Goal: Transaction & Acquisition: Purchase product/service

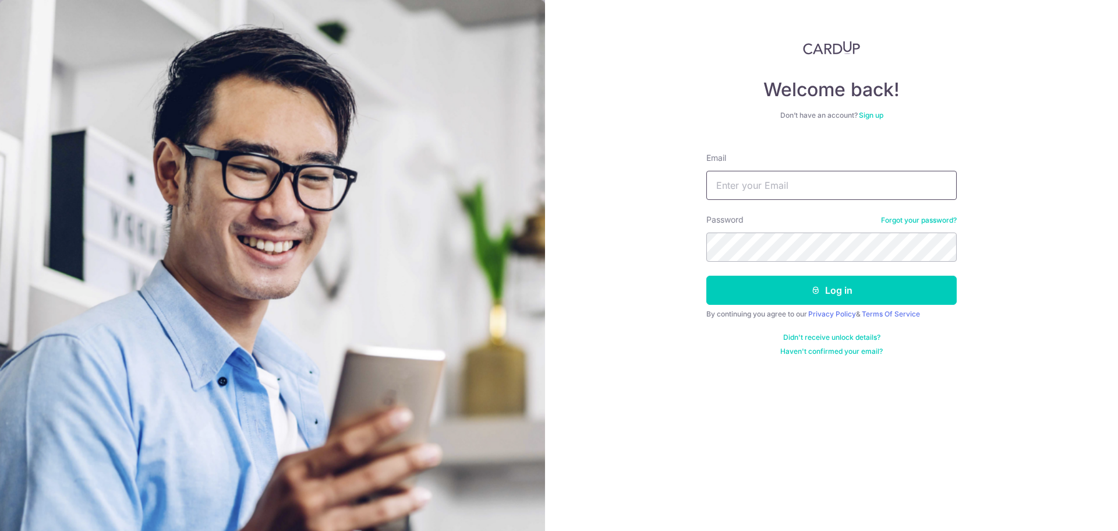
click at [784, 186] on input "Email" at bounding box center [832, 185] width 250 height 29
type input "wenhuat.teo@gmail.com"
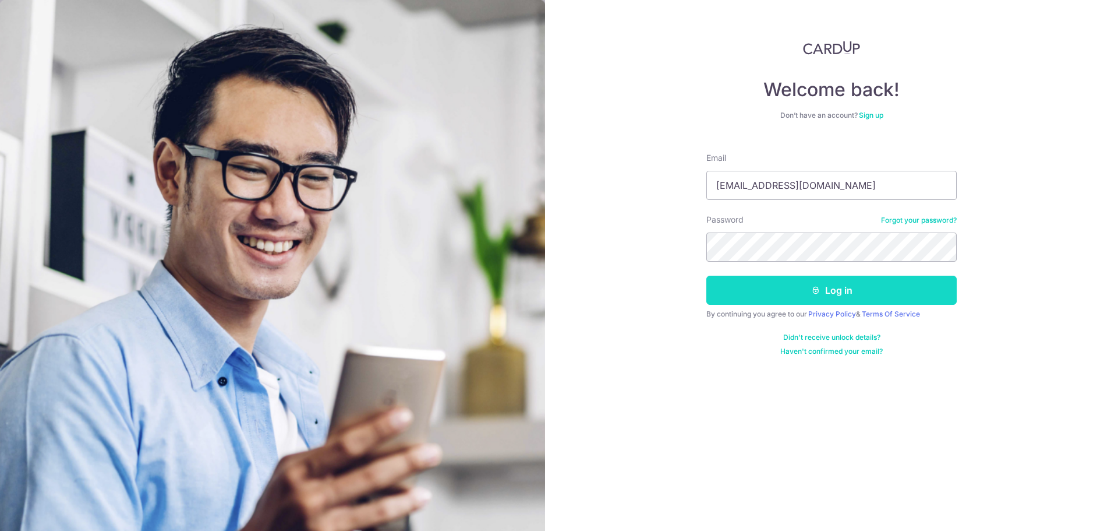
click at [824, 291] on button "Log in" at bounding box center [832, 290] width 250 height 29
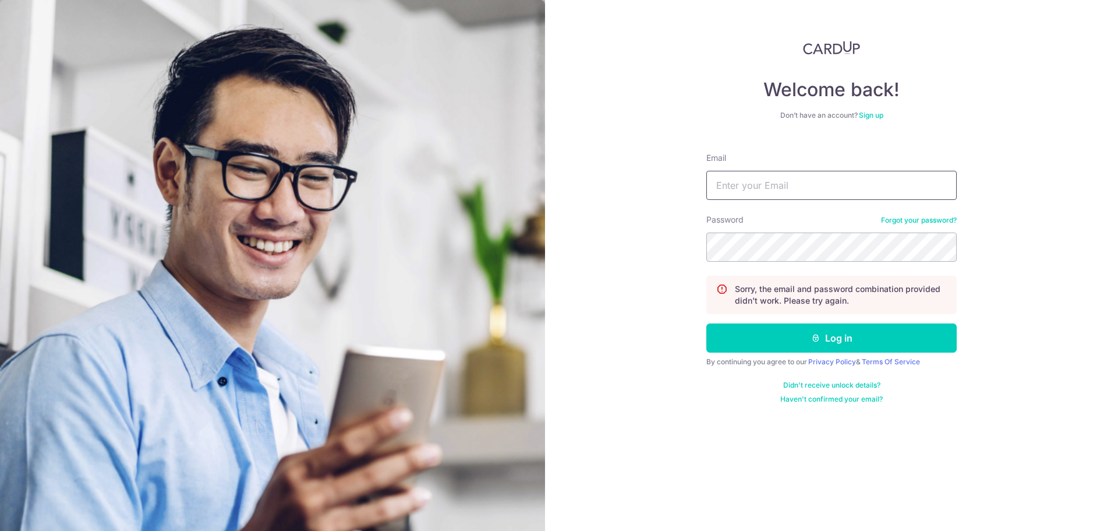
click at [877, 189] on input "Email" at bounding box center [832, 185] width 250 height 29
type input "wenhuat85@hotmail.com"
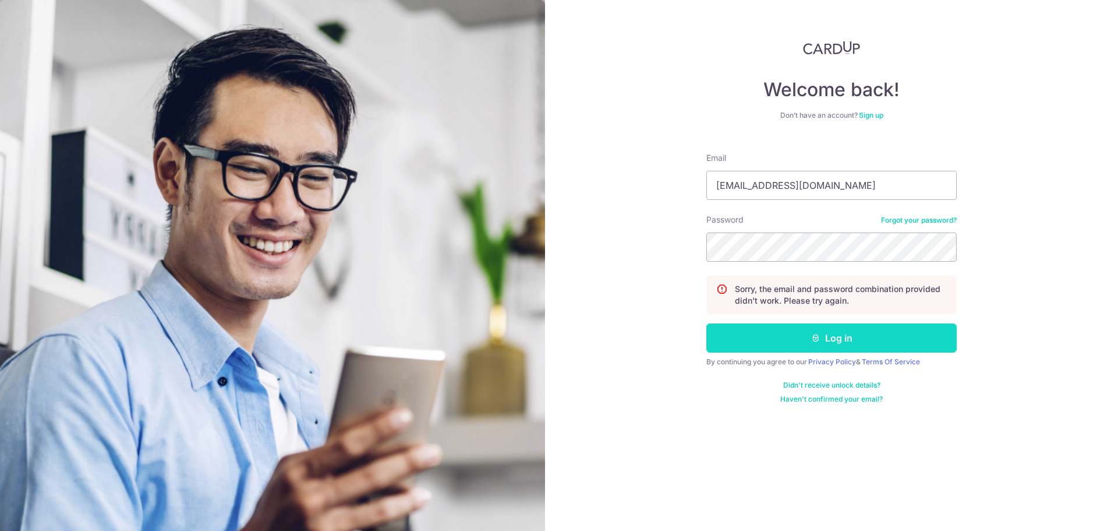
click at [841, 344] on button "Log in" at bounding box center [832, 337] width 250 height 29
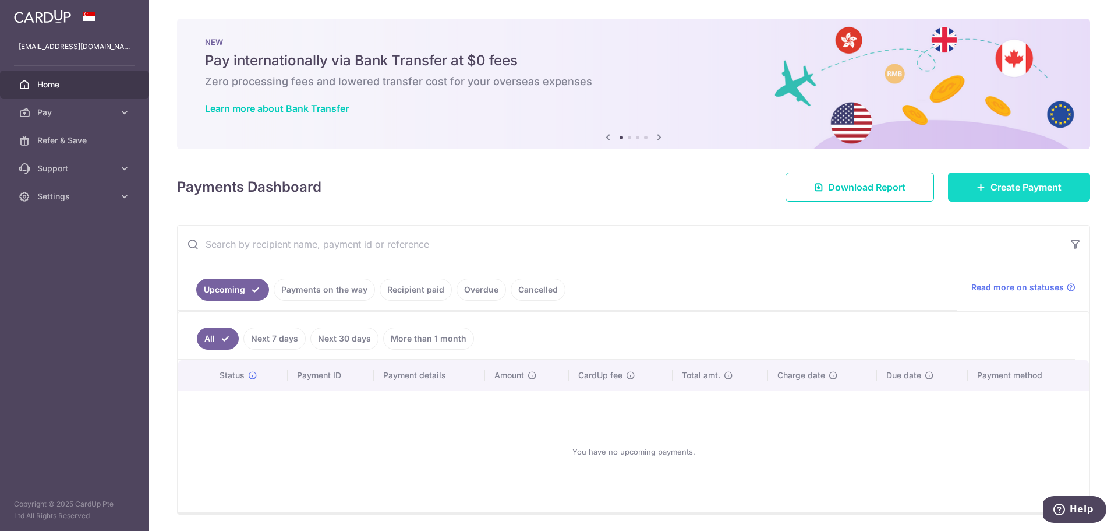
click at [1018, 179] on link "Create Payment" at bounding box center [1019, 186] width 142 height 29
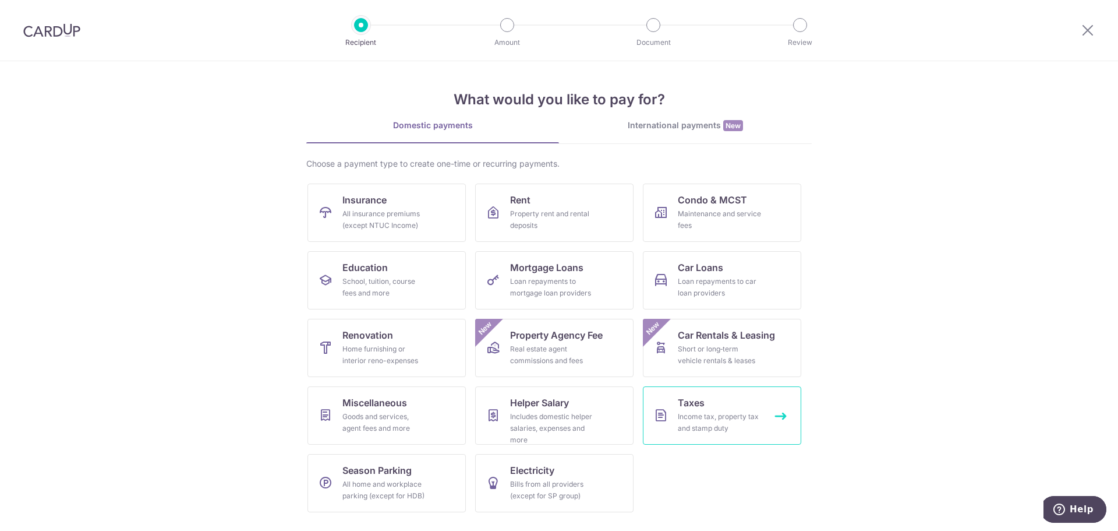
click at [705, 420] on div "Income tax, property tax and stamp duty" at bounding box center [720, 422] width 84 height 23
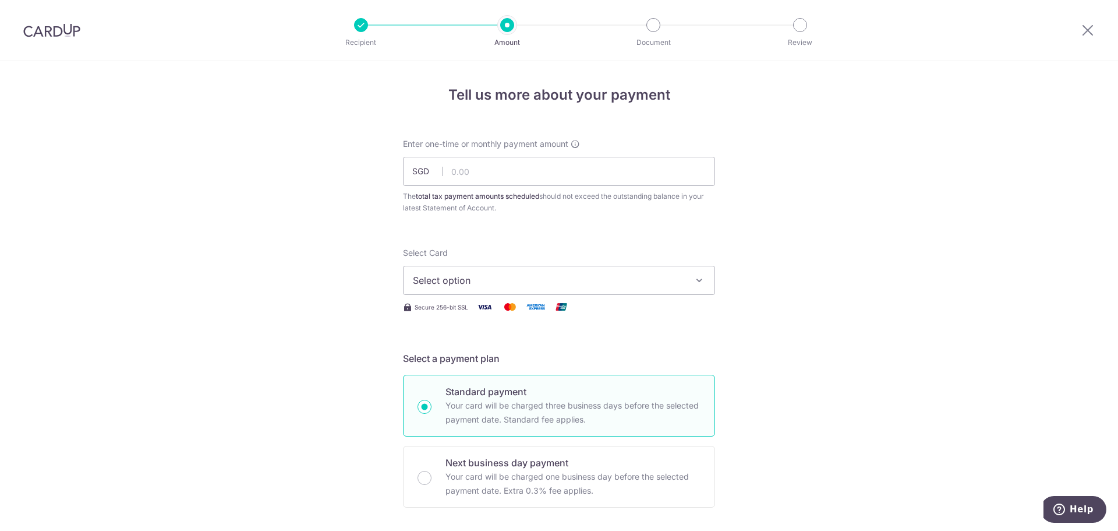
click at [44, 32] on img at bounding box center [51, 30] width 57 height 14
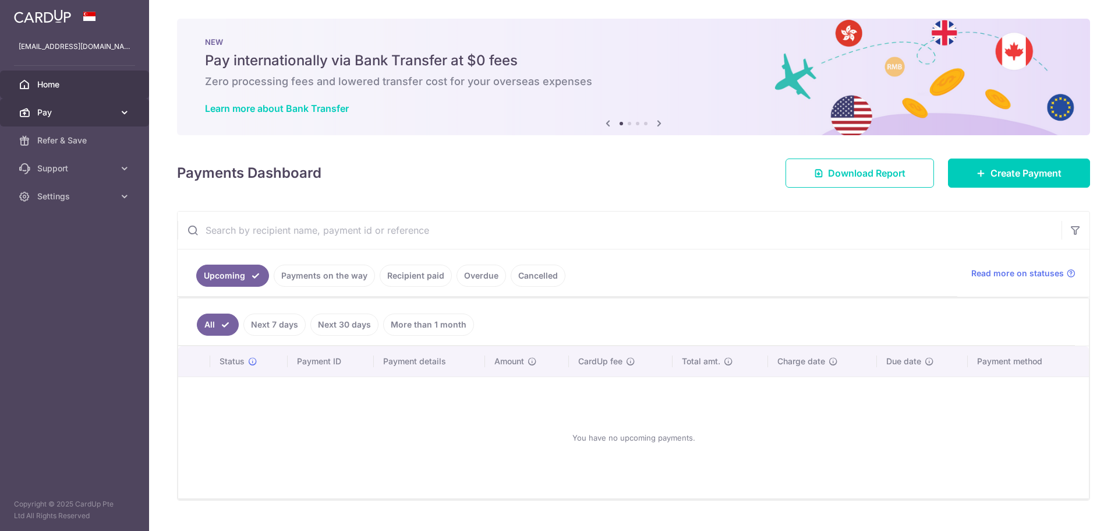
click at [82, 117] on span "Pay" at bounding box center [75, 113] width 77 height 12
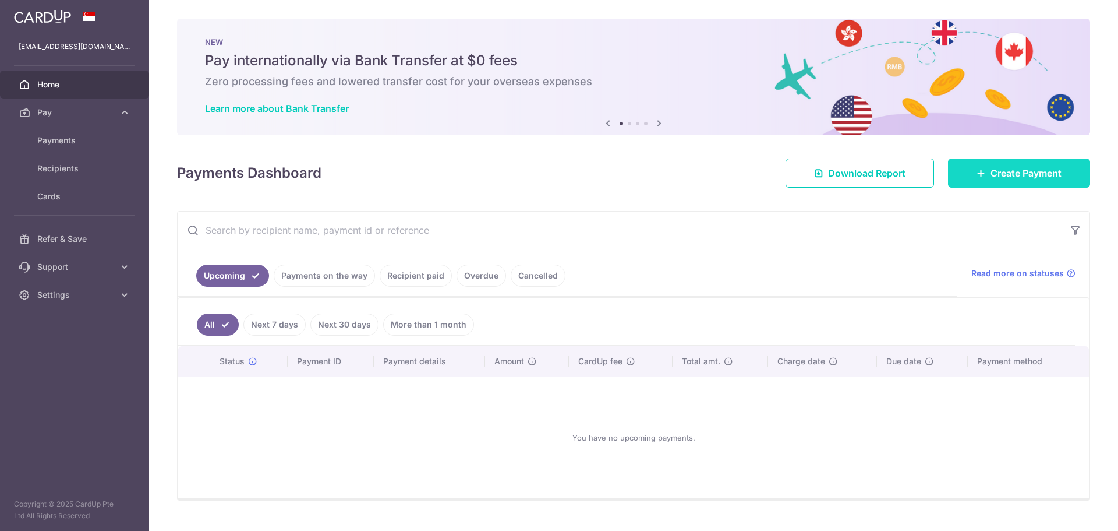
click at [977, 176] on icon at bounding box center [981, 172] width 9 height 9
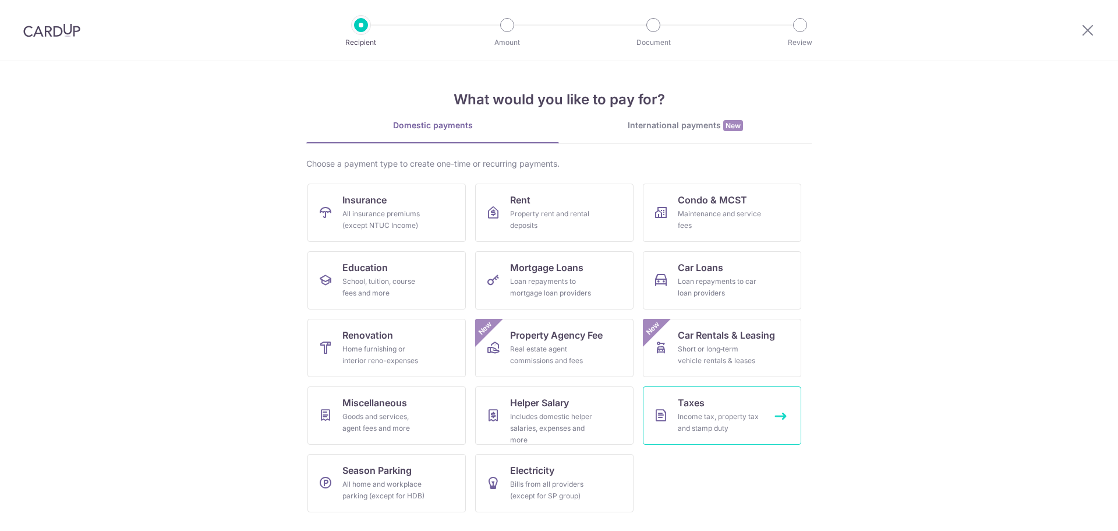
click at [698, 411] on div "Income tax, property tax and stamp duty" at bounding box center [720, 422] width 84 height 23
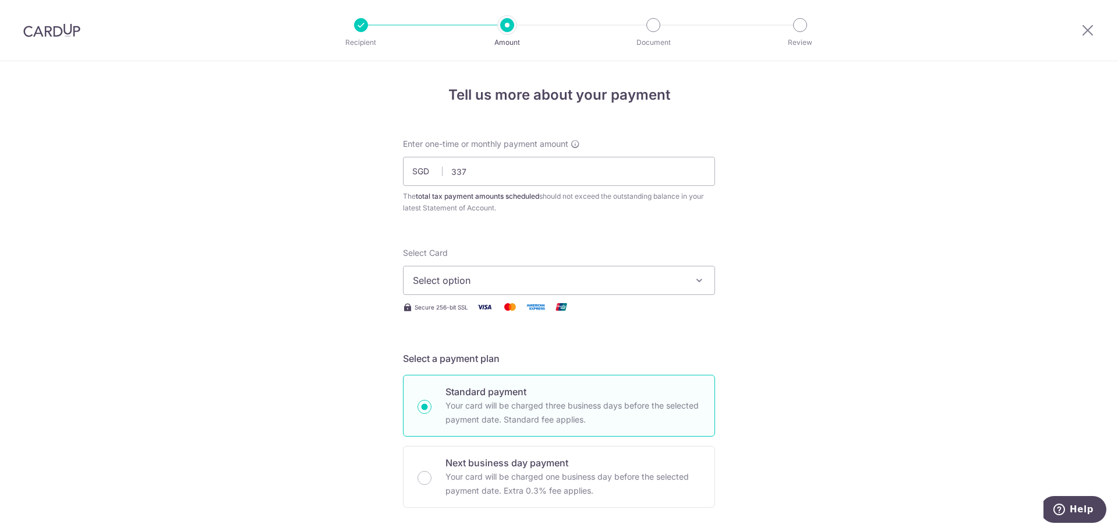
type input "337.00"
click at [624, 285] on span "Select option" at bounding box center [548, 280] width 271 height 14
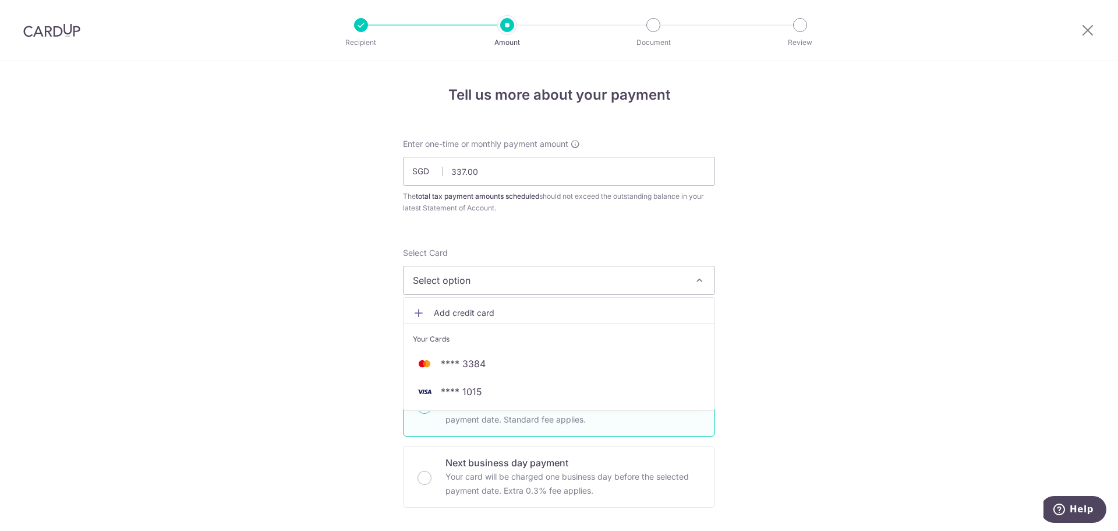
click at [439, 307] on span "Add credit card" at bounding box center [569, 313] width 271 height 12
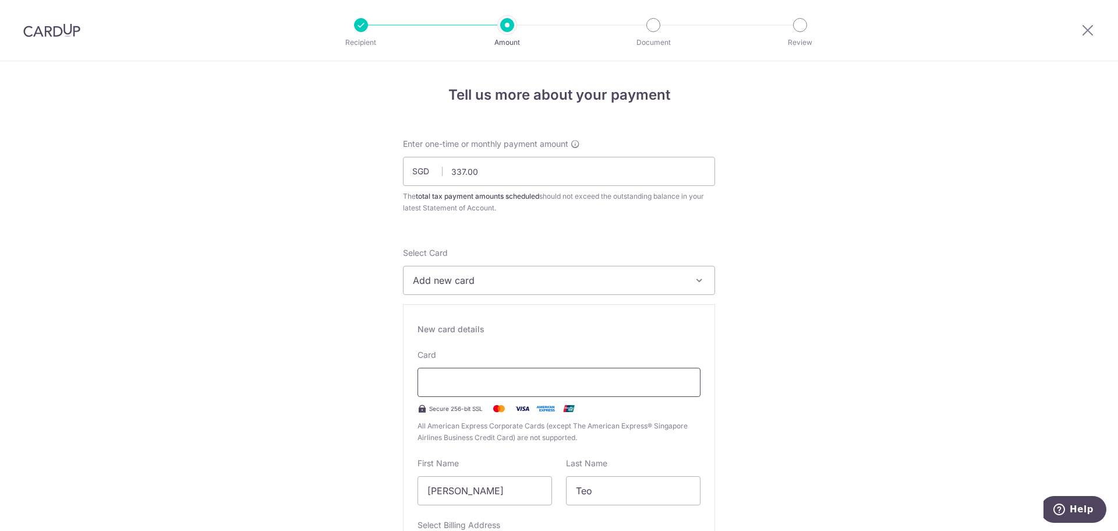
type input "09 / 2030"
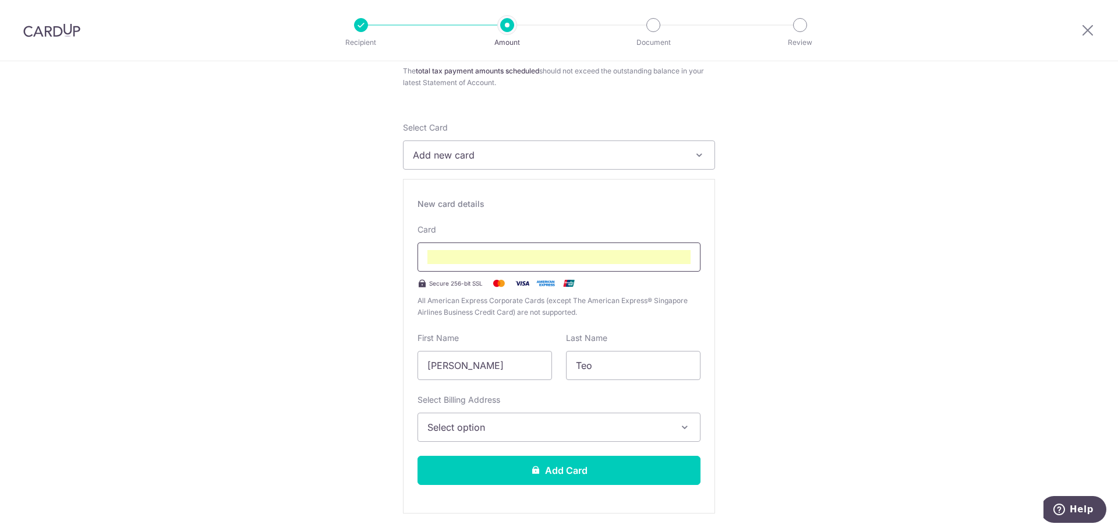
scroll to position [144, 0]
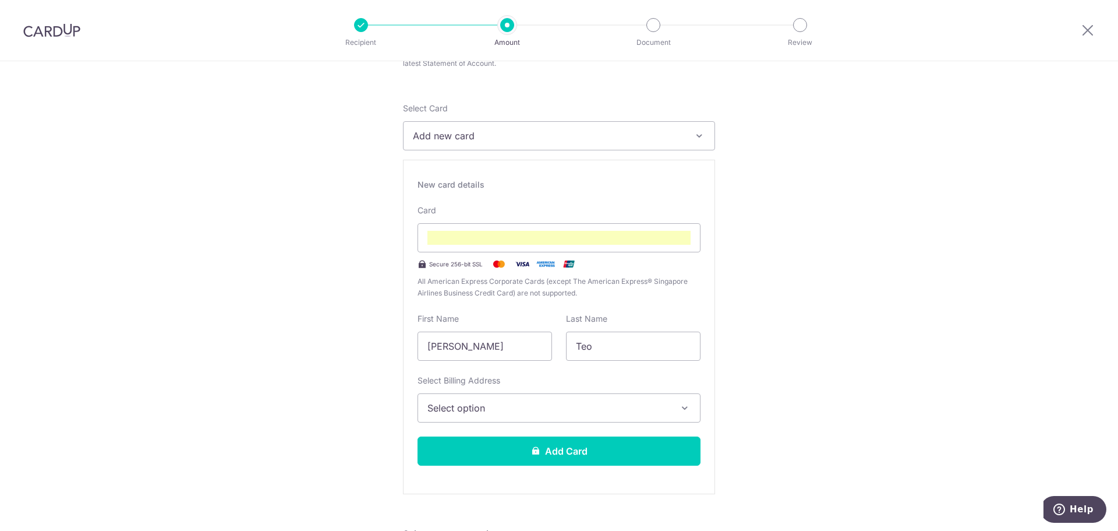
click at [537, 402] on span "Select option" at bounding box center [549, 408] width 242 height 14
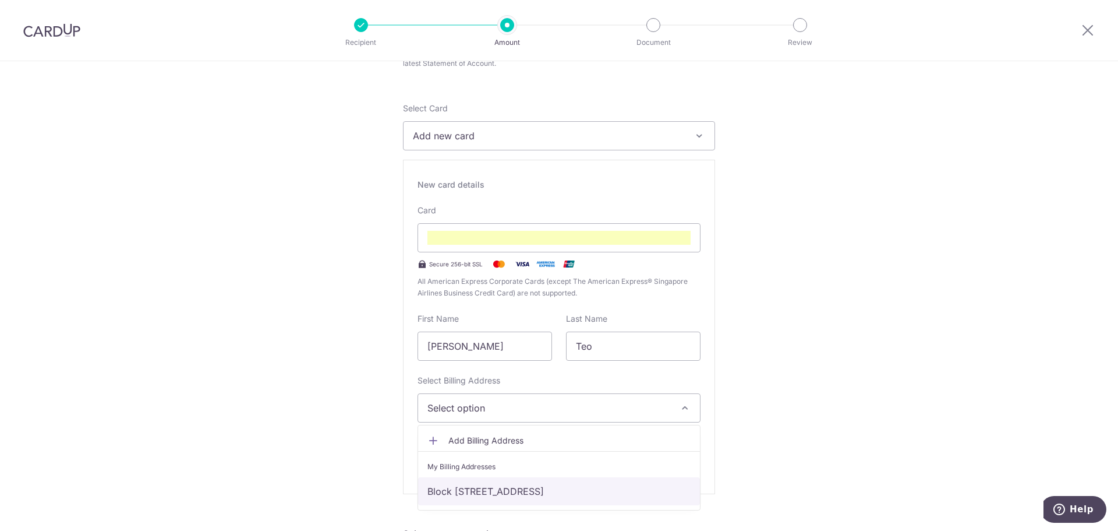
click at [530, 498] on link "Block [STREET_ADDRESS]" at bounding box center [559, 491] width 282 height 28
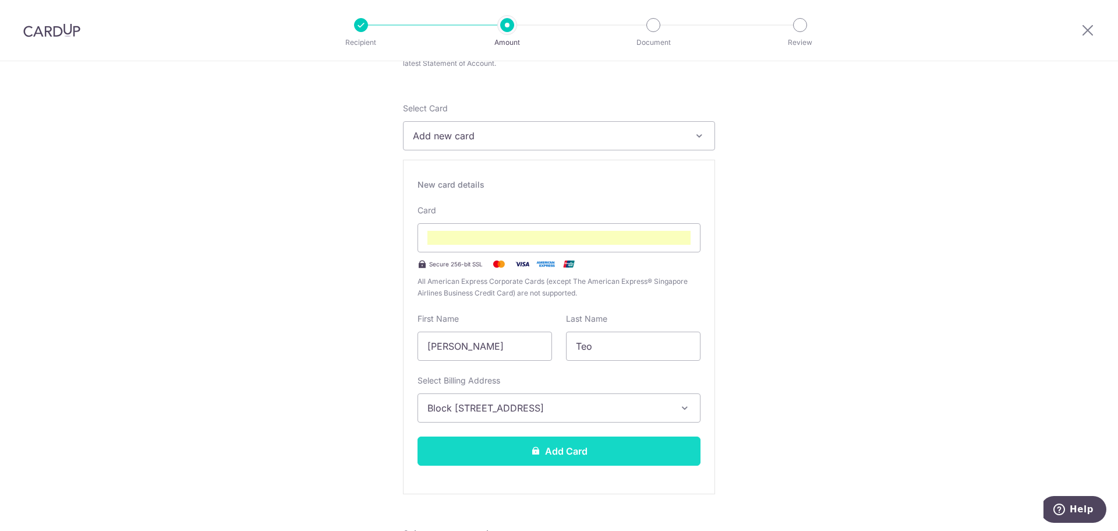
click at [656, 453] on button "Add Card" at bounding box center [559, 450] width 283 height 29
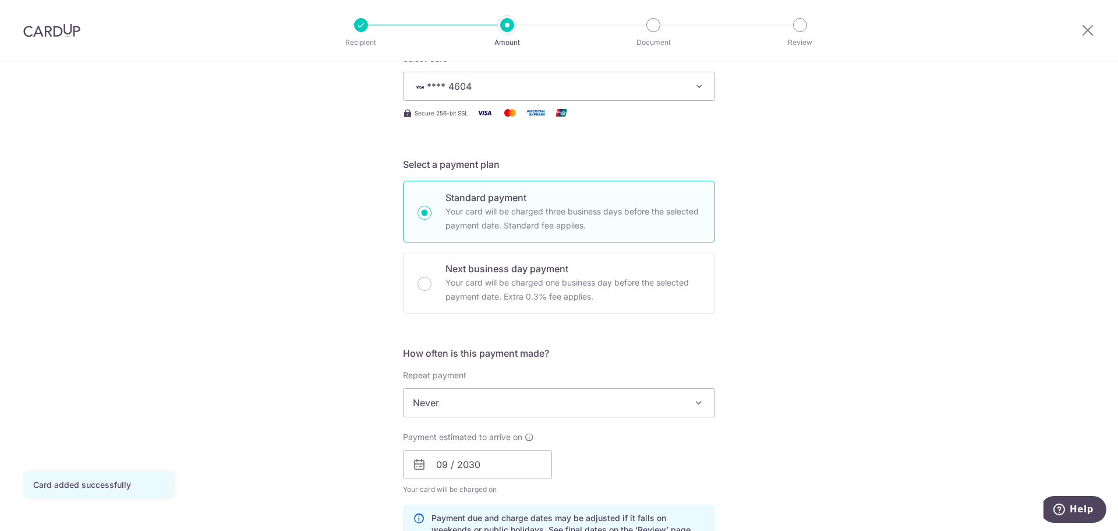
scroll to position [291, 0]
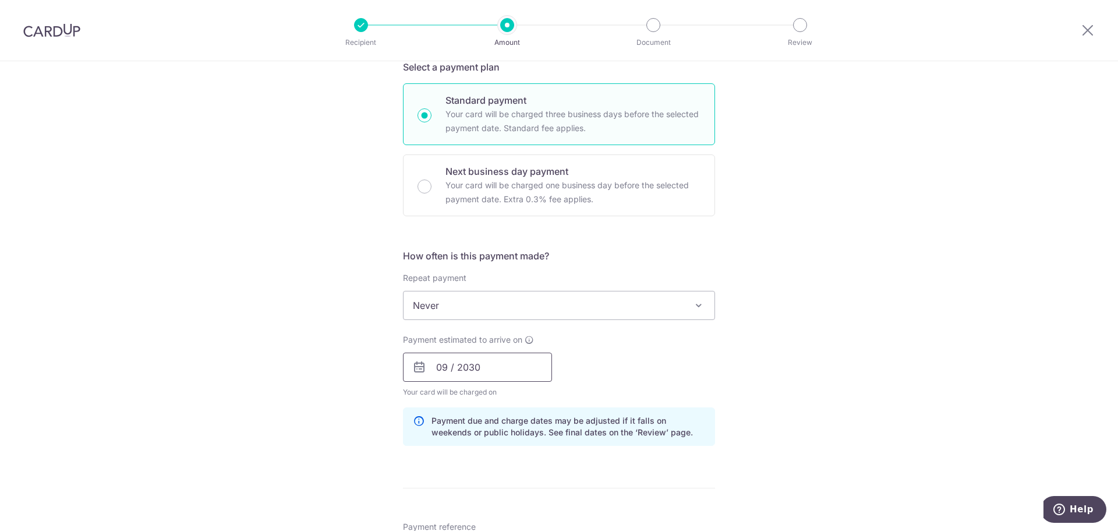
click at [467, 366] on input "09 / 2030" at bounding box center [477, 366] width 149 height 29
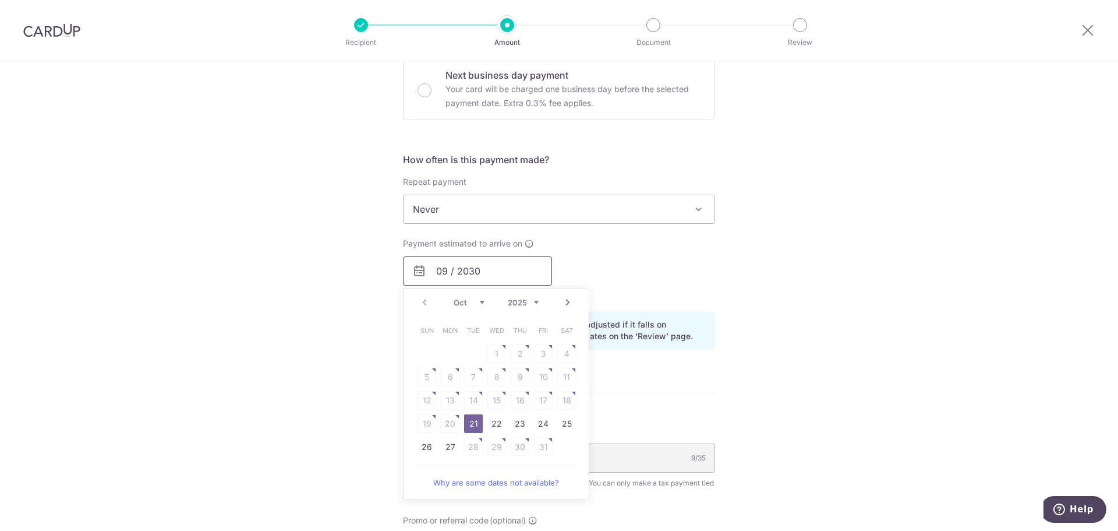
scroll to position [408, 0]
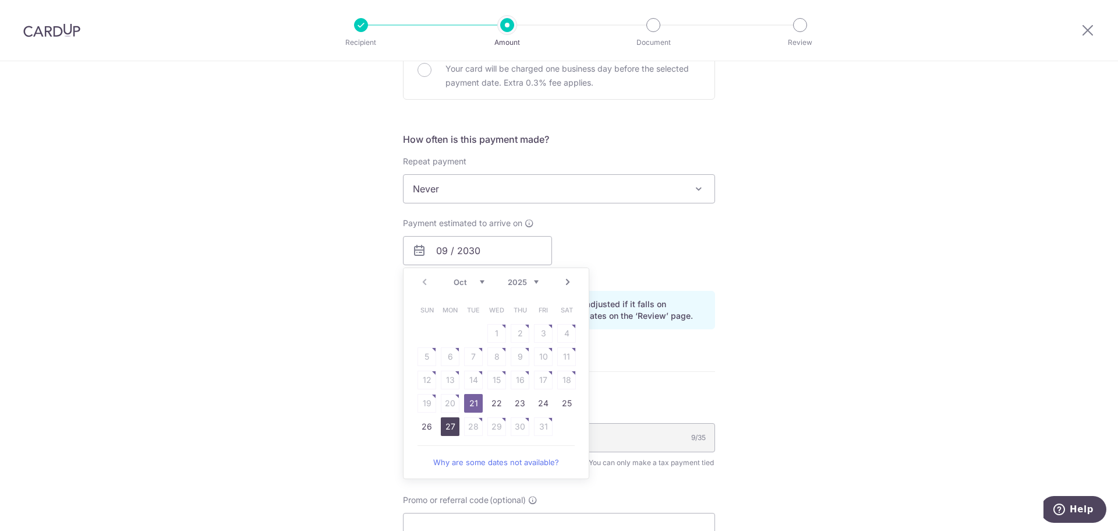
click at [446, 426] on link "27" at bounding box center [450, 426] width 19 height 19
type input "[DATE]"
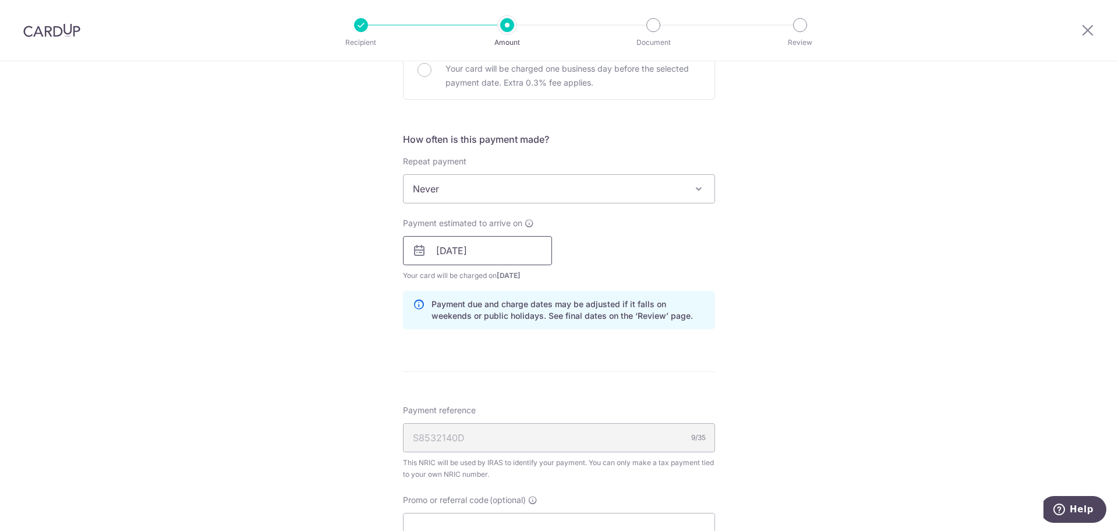
click at [488, 239] on input "[DATE]" at bounding box center [477, 250] width 149 height 29
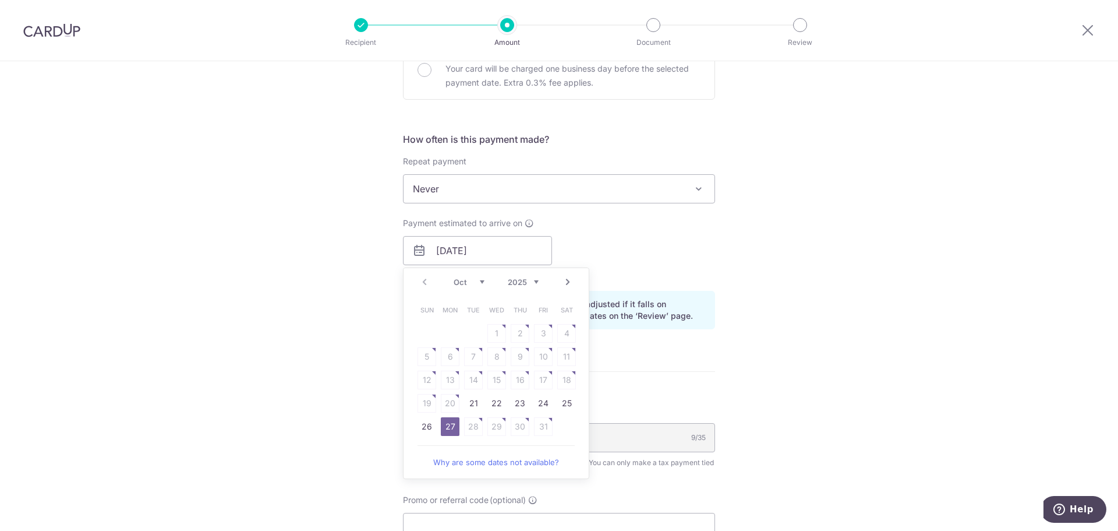
click at [849, 317] on div "Tell us more about your payment Enter one-time or monthly payment amount SGD 33…" at bounding box center [559, 218] width 1118 height 1130
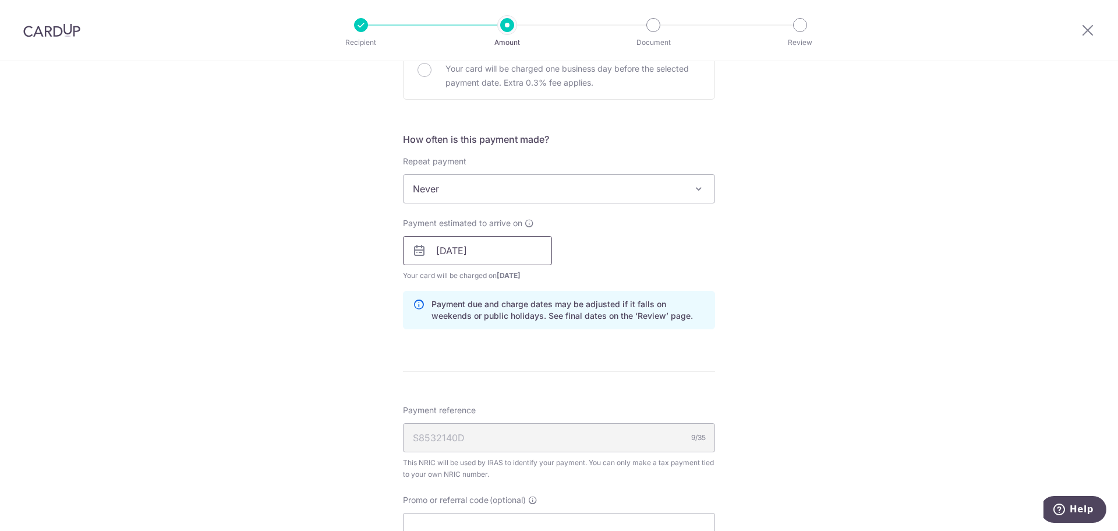
click at [497, 249] on input "[DATE]" at bounding box center [477, 250] width 149 height 29
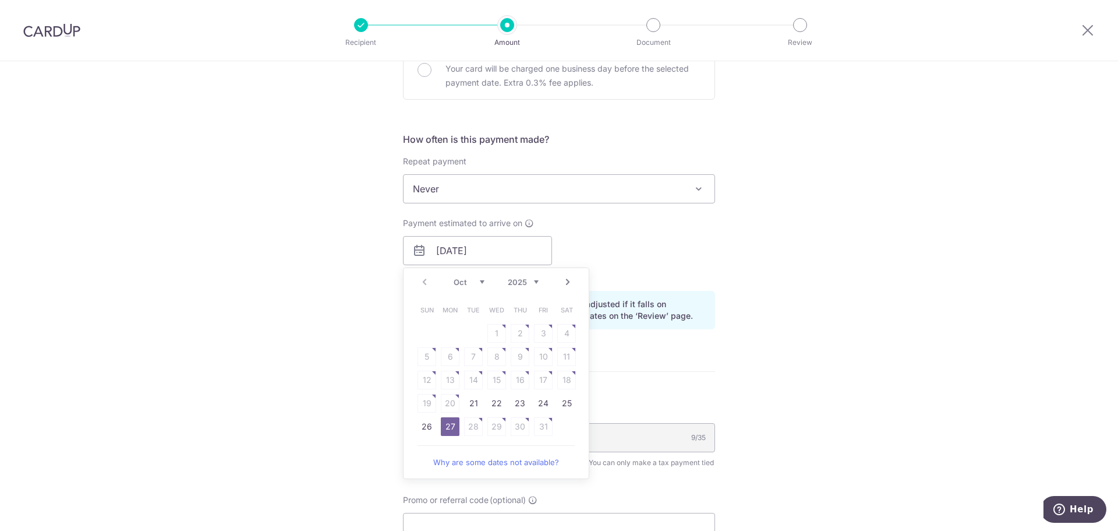
click at [821, 285] on div "Tell us more about your payment Enter one-time or monthly payment amount SGD 33…" at bounding box center [559, 218] width 1118 height 1130
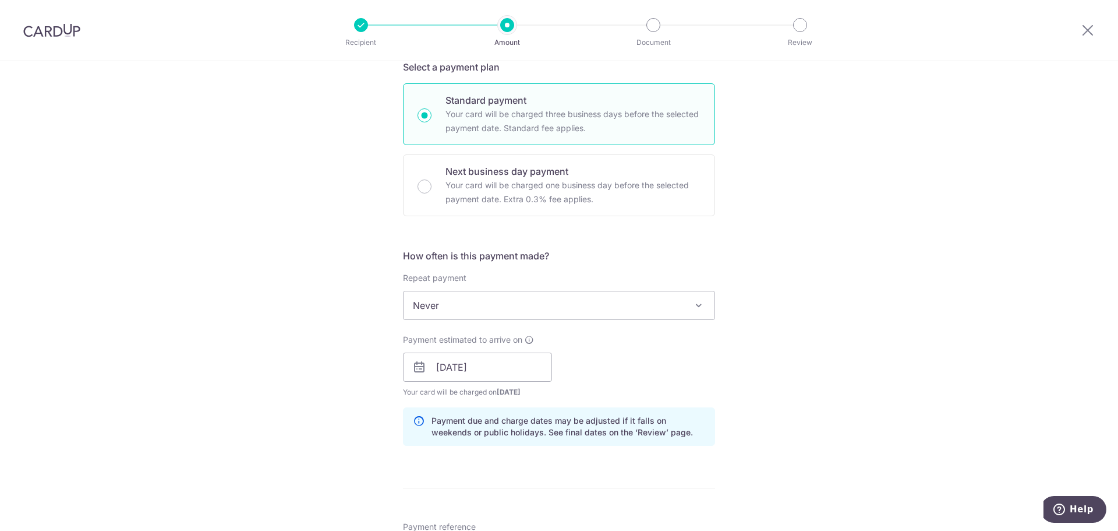
scroll to position [0, 0]
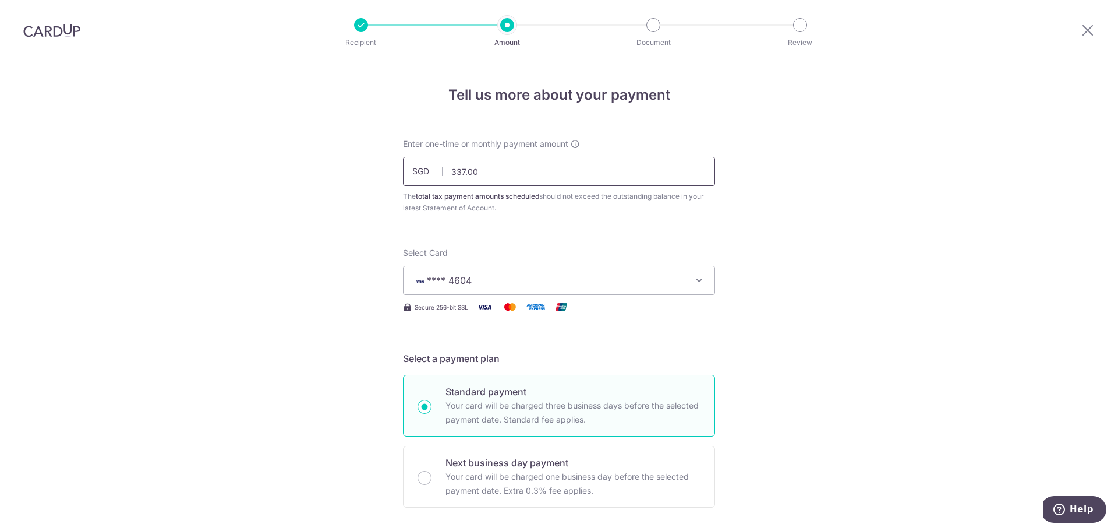
click at [464, 174] on input "337.00" at bounding box center [559, 171] width 312 height 29
type input "336.00"
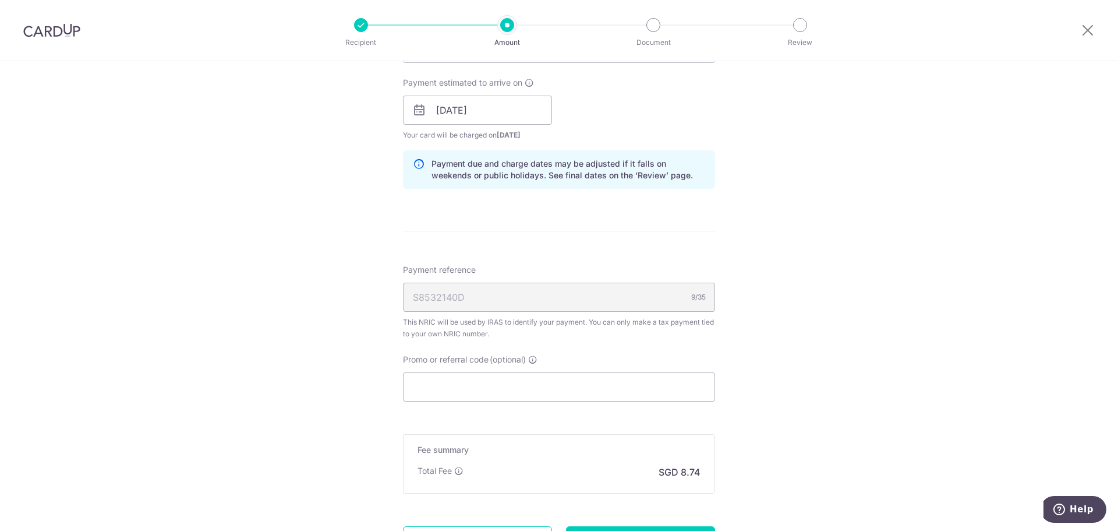
scroll to position [583, 0]
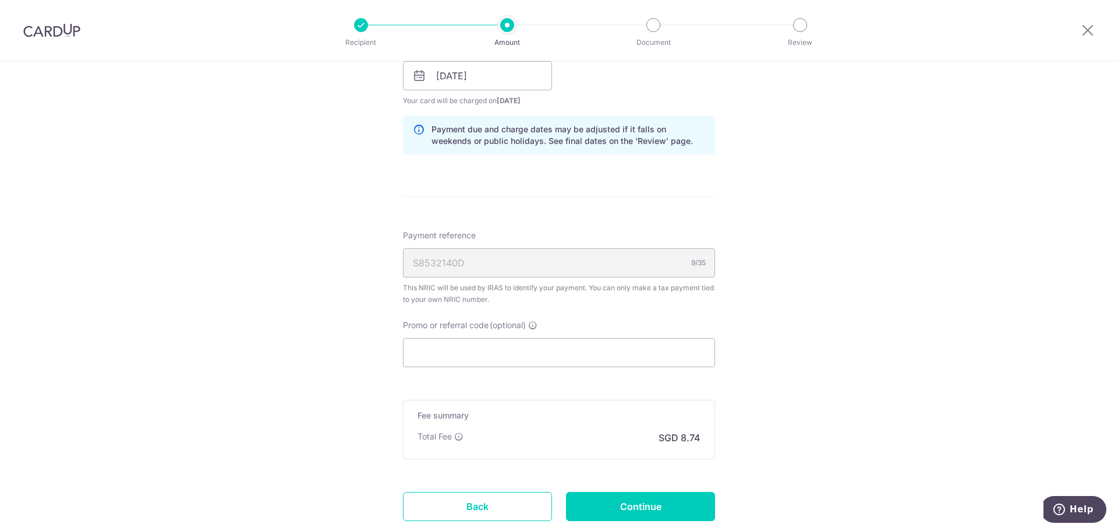
click at [903, 308] on div "Tell us more about your payment Enter one-time or monthly payment amount SGD 33…" at bounding box center [559, 44] width 1118 height 1130
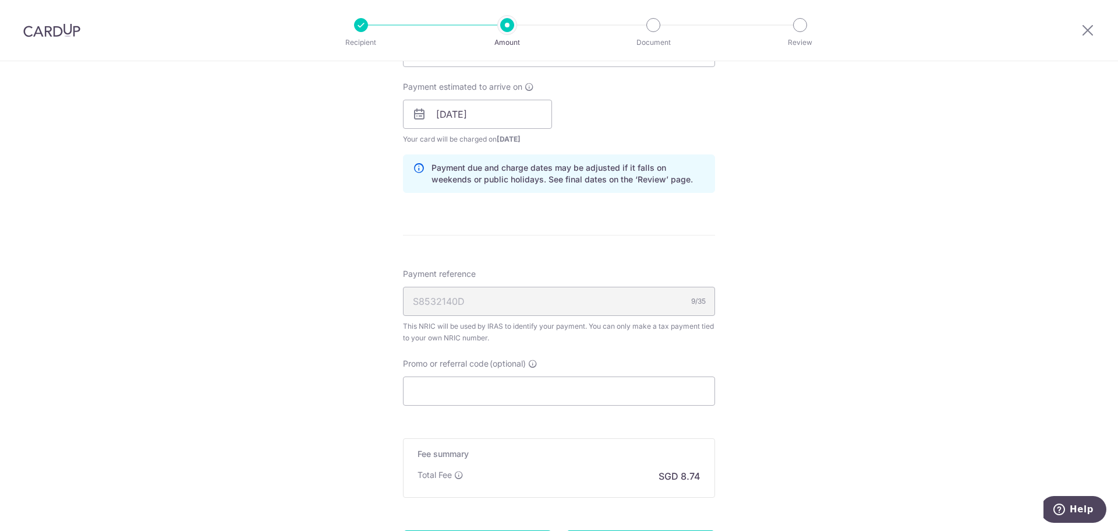
scroll to position [660, 0]
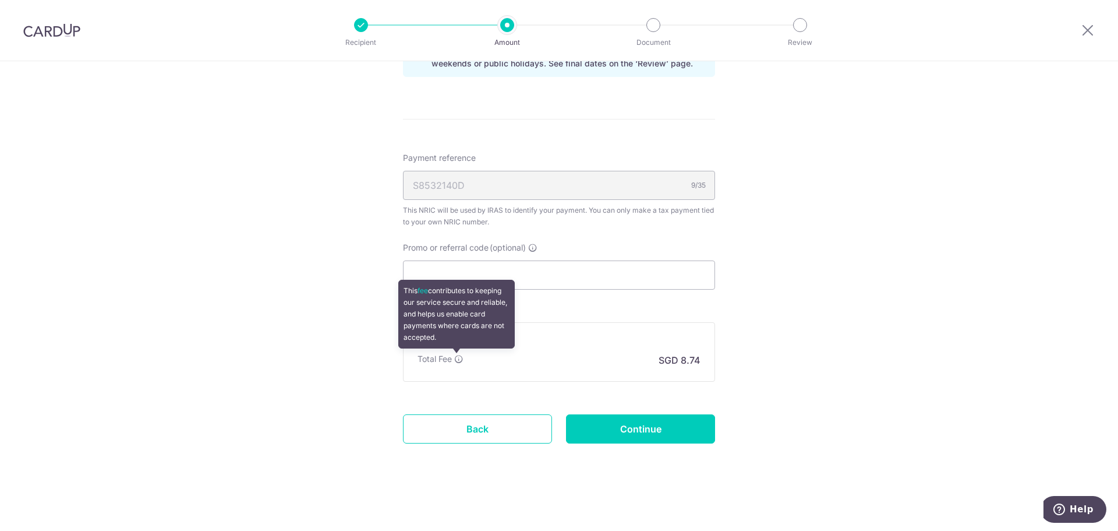
click at [457, 355] on icon at bounding box center [458, 358] width 9 height 9
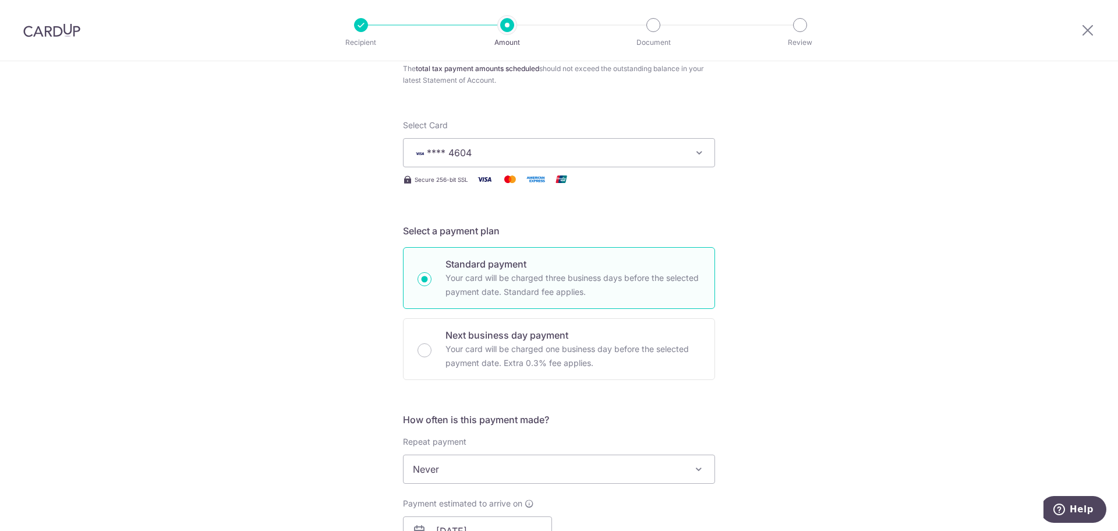
scroll to position [19, 0]
